Goal: Check status

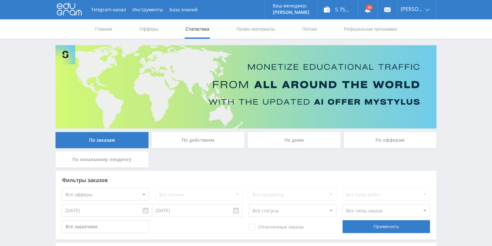
scroll to position [52, 0]
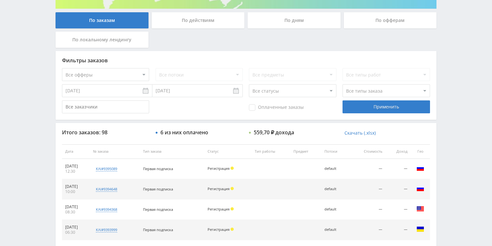
scroll to position [129, 0]
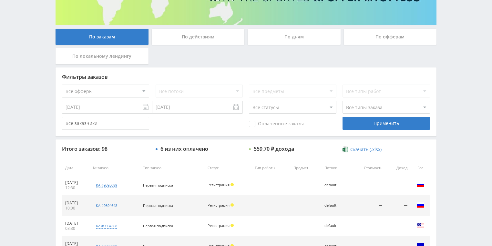
click at [207, 38] on div "По действиям" at bounding box center [198, 37] width 93 height 16
click at [0, 0] on input "По действиям" at bounding box center [0, 0] width 0 height 0
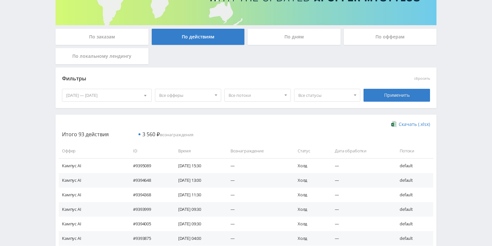
click at [275, 41] on div "По дням" at bounding box center [293, 37] width 93 height 16
click at [0, 0] on input "По дням" at bounding box center [0, 0] width 0 height 0
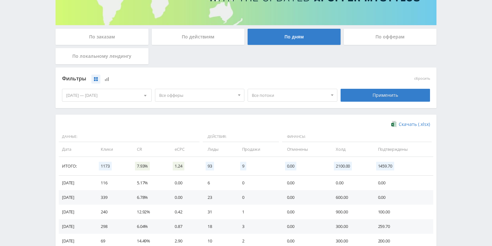
scroll to position [176, 0]
